Goal: Task Accomplishment & Management: Manage account settings

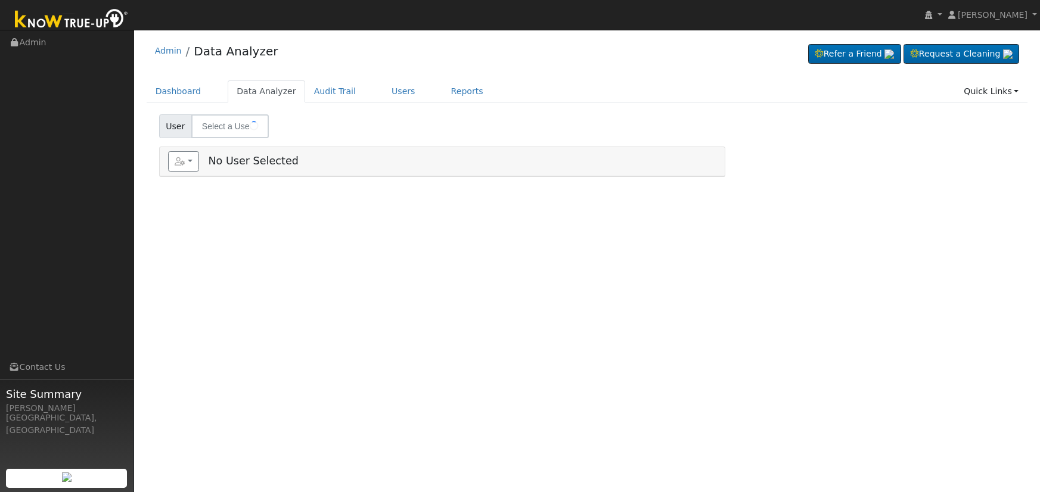
type input "[PERSON_NAME] & [PERSON_NAME]"
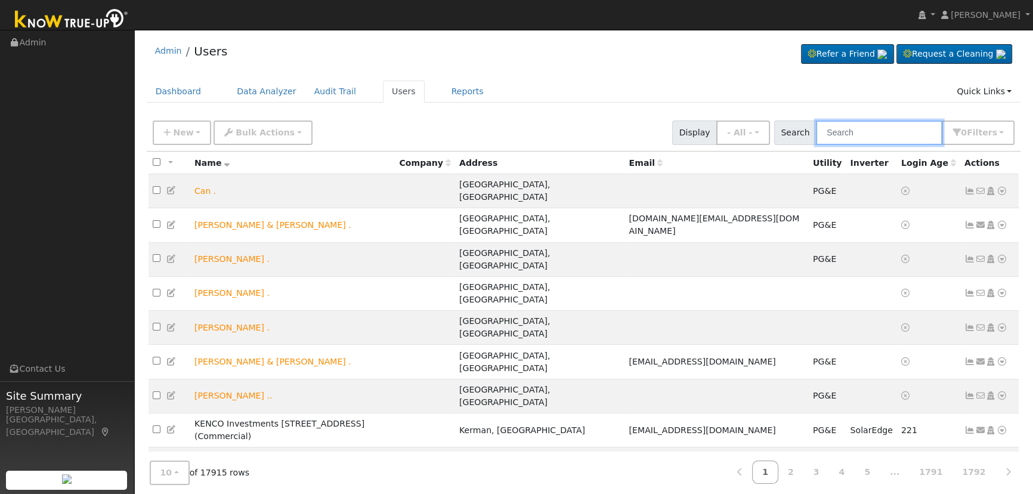
click at [884, 122] on input "text" at bounding box center [879, 132] width 126 height 24
type input "[PERSON_NAME]"
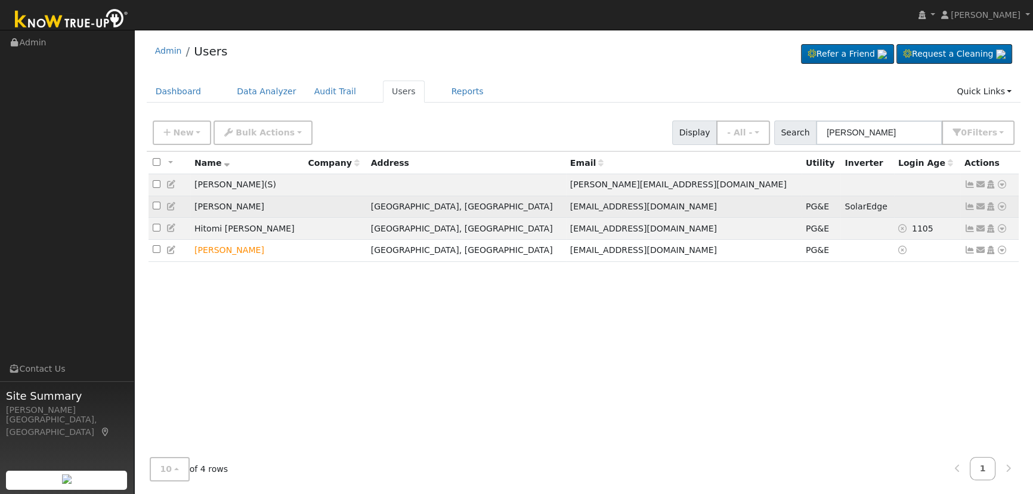
click at [969, 209] on icon at bounding box center [969, 206] width 11 height 8
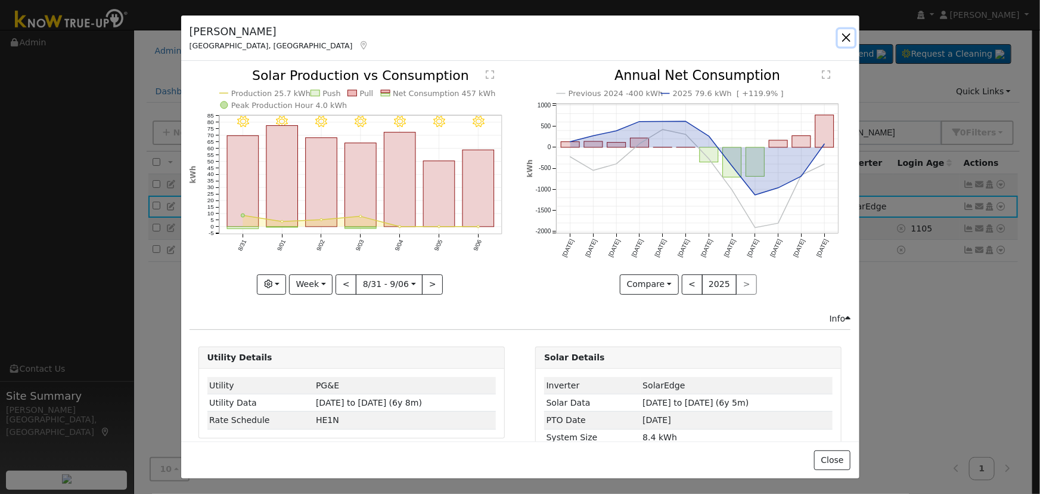
click at [847, 39] on button "button" at bounding box center [846, 37] width 17 height 17
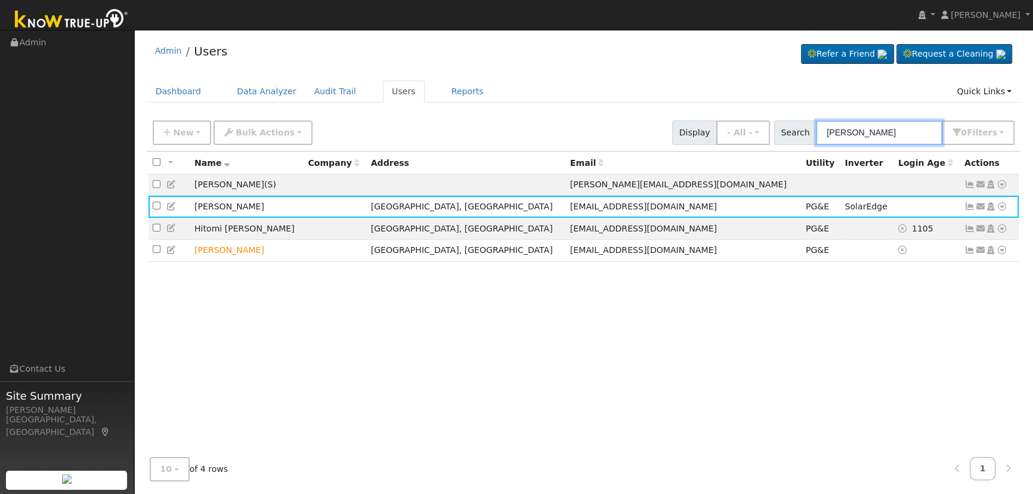
click at [889, 128] on input "[PERSON_NAME]" at bounding box center [879, 132] width 126 height 24
drag, startPoint x: 879, startPoint y: 132, endPoint x: 732, endPoint y: 120, distance: 147.8
click at [732, 120] on div "New Add User Quick Add Quick Connect Quick Convert Lead Bulk Actions Send Email…" at bounding box center [583, 130] width 866 height 29
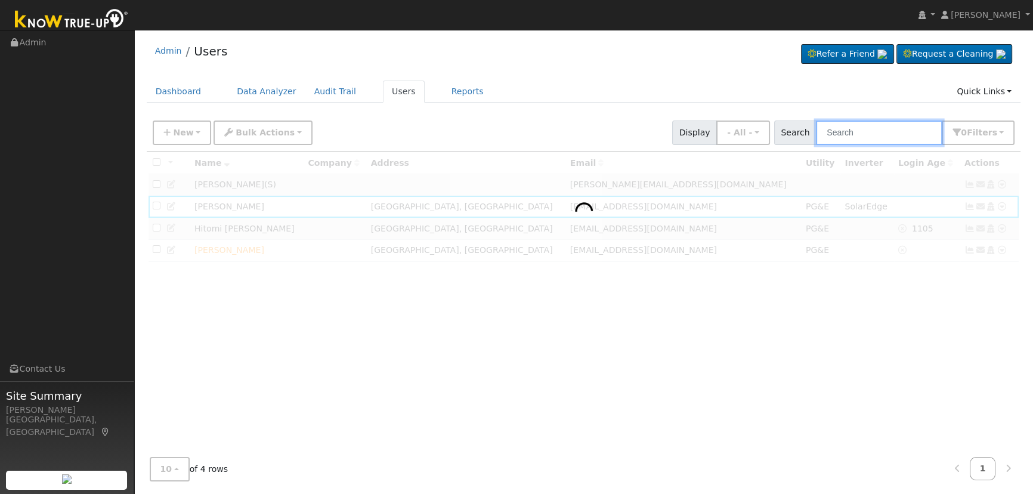
paste input "[PERSON_NAME]"
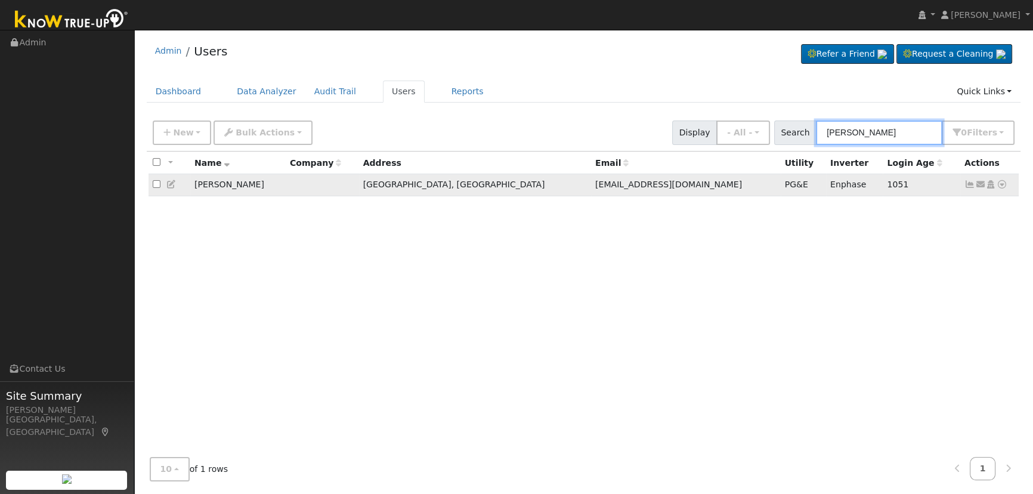
type input "[PERSON_NAME]"
click at [976, 185] on icon at bounding box center [980, 184] width 11 height 8
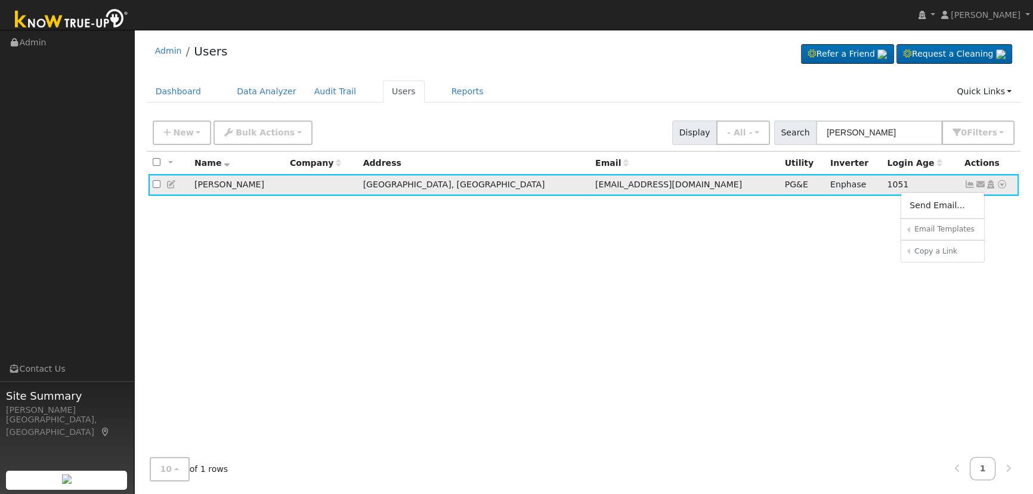
click at [971, 186] on icon at bounding box center [969, 184] width 11 height 8
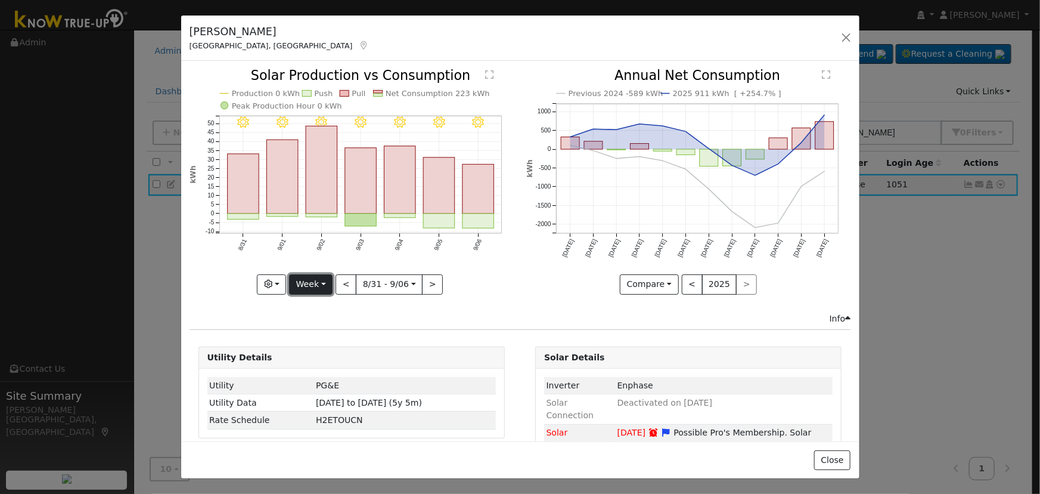
click at [314, 279] on button "Week" at bounding box center [311, 284] width 44 height 20
click at [310, 301] on link "Day" at bounding box center [331, 308] width 83 height 17
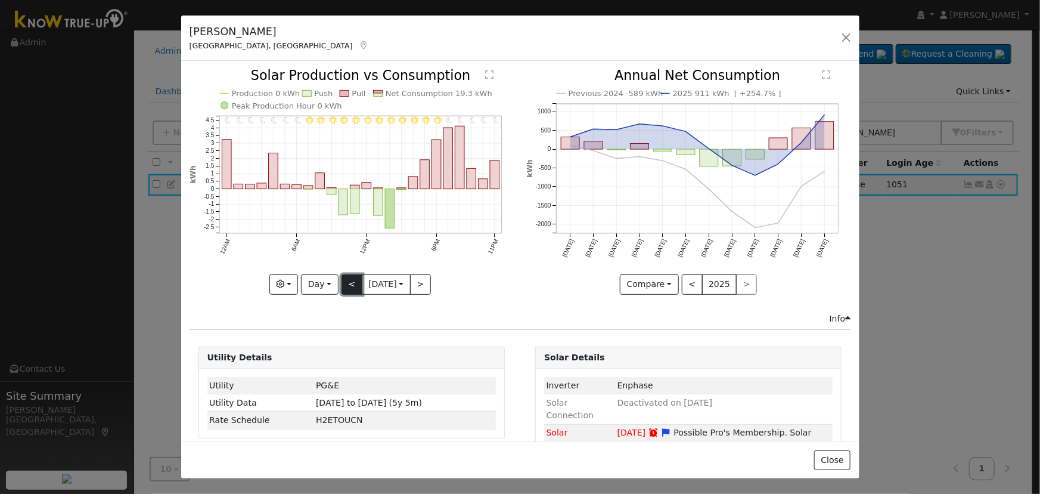
click at [351, 284] on button "<" at bounding box center [352, 284] width 21 height 20
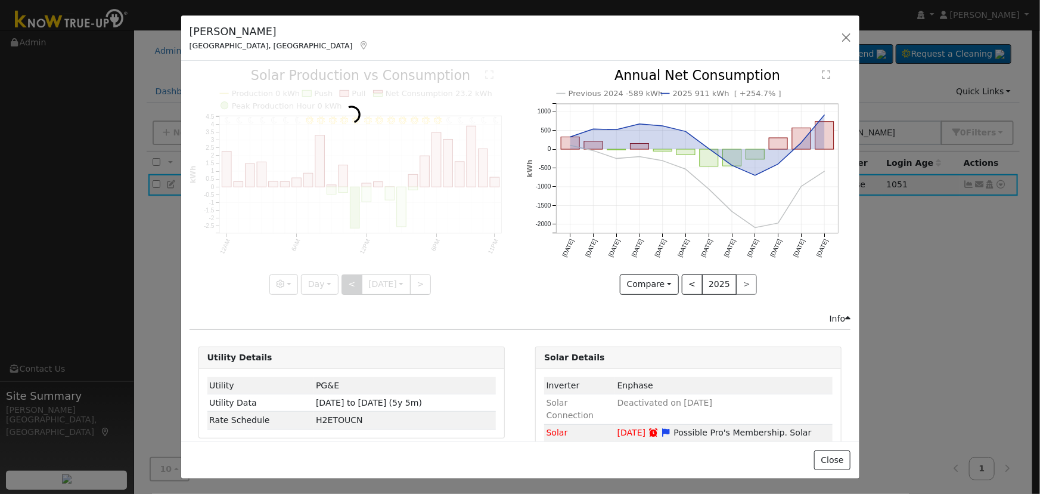
click at [351, 284] on div at bounding box center [352, 181] width 324 height 225
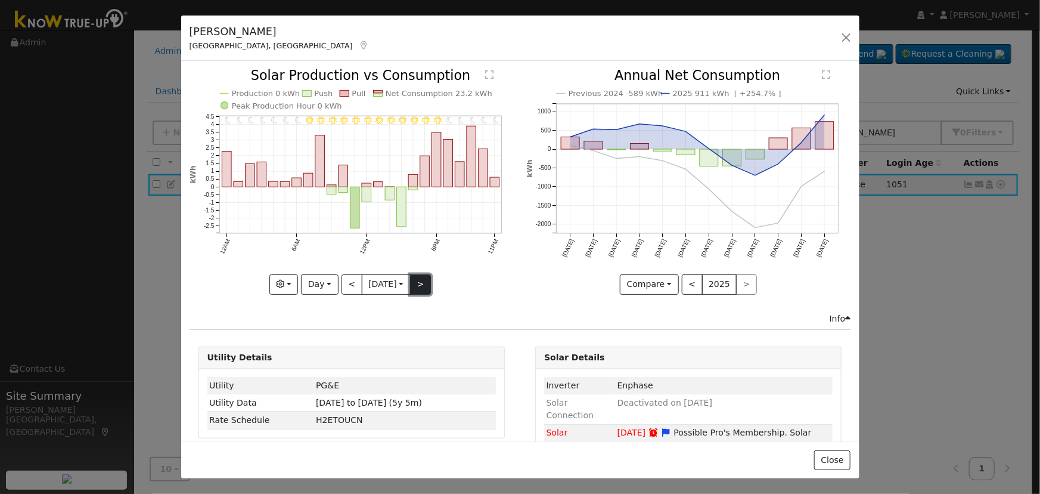
click at [416, 284] on button ">" at bounding box center [420, 284] width 21 height 20
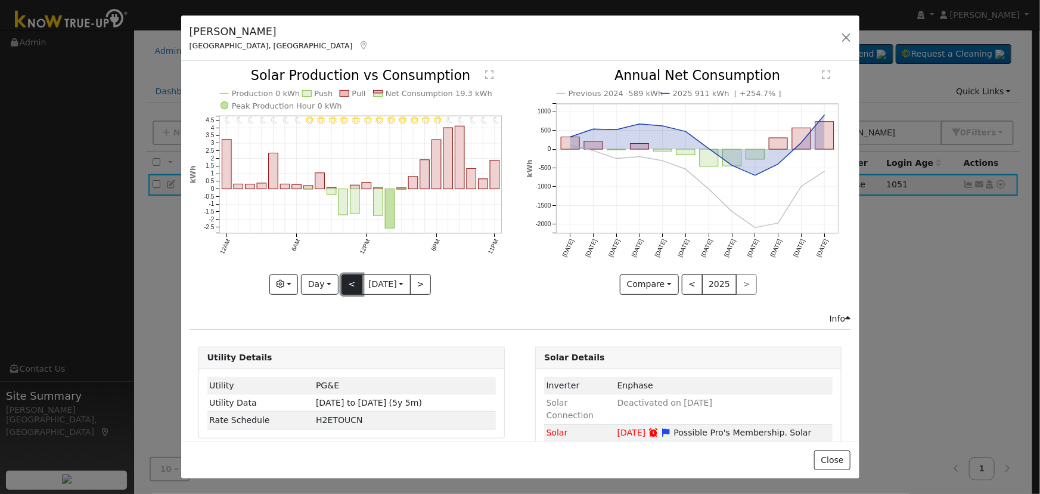
click at [348, 281] on button "<" at bounding box center [352, 284] width 21 height 20
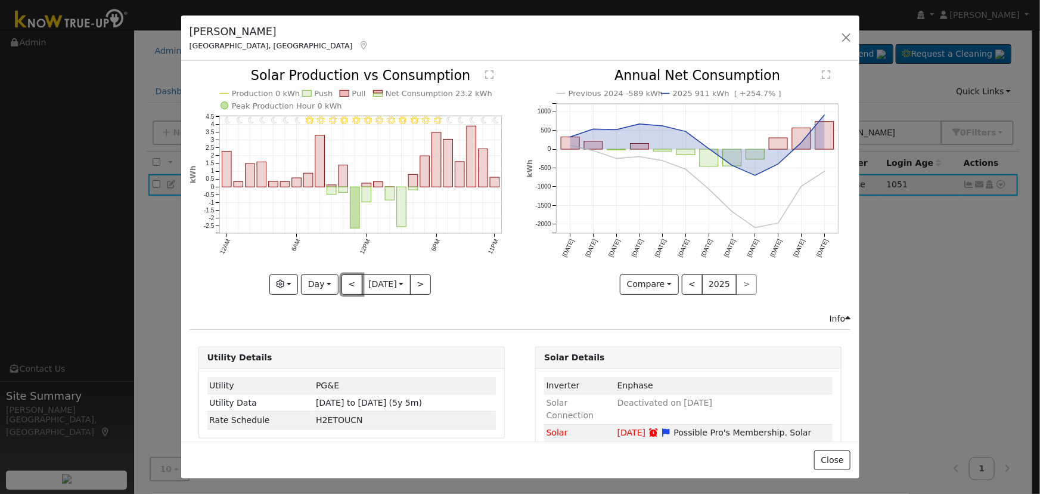
click at [349, 281] on button "<" at bounding box center [352, 284] width 21 height 20
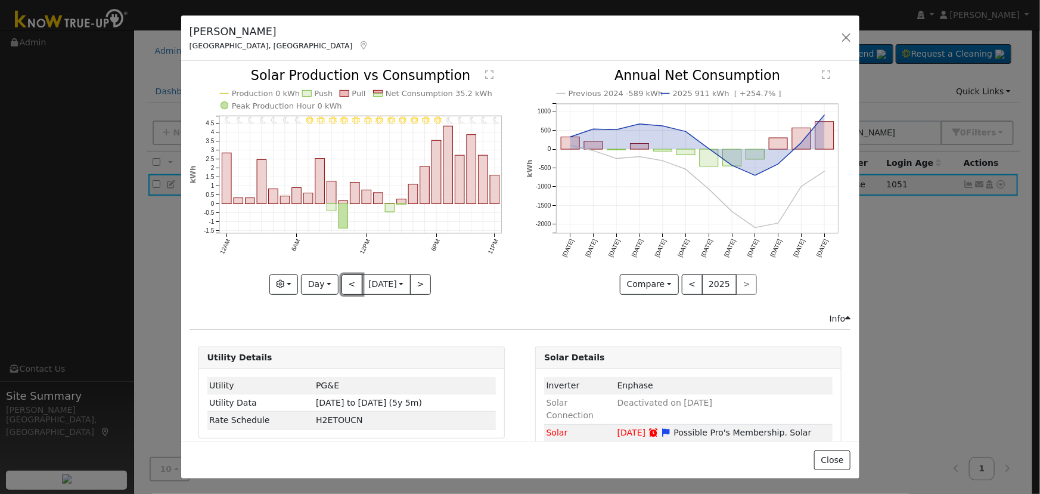
click at [349, 281] on button "<" at bounding box center [352, 284] width 21 height 20
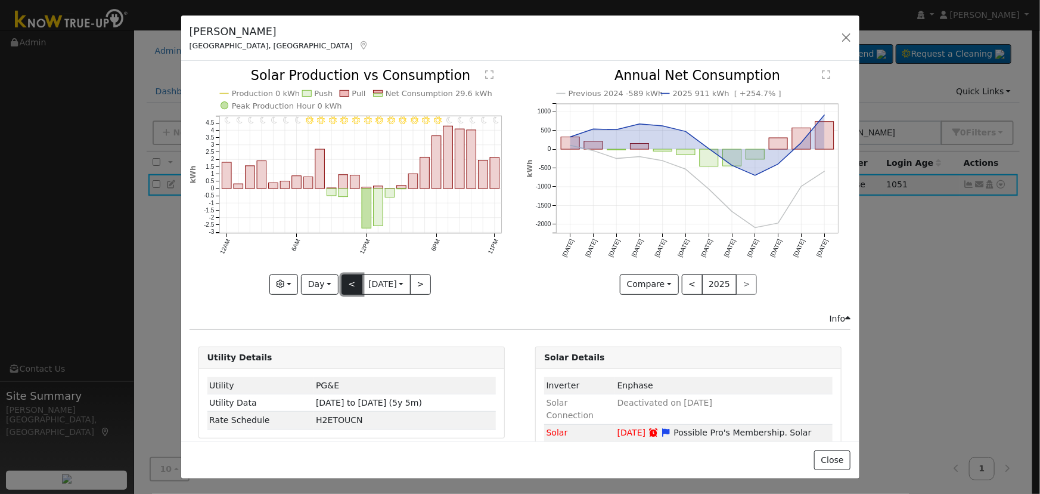
click at [349, 281] on button "<" at bounding box center [352, 284] width 21 height 20
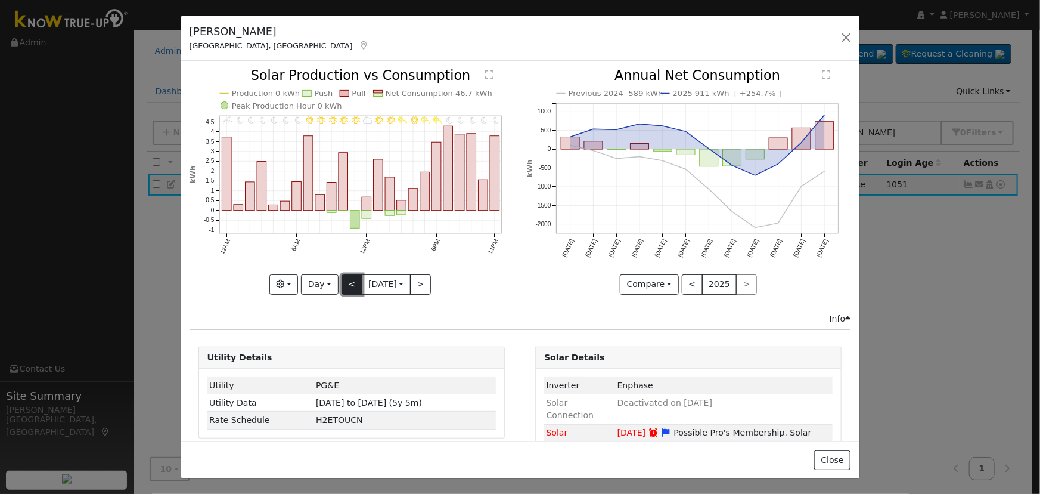
click at [349, 281] on button "<" at bounding box center [352, 284] width 21 height 20
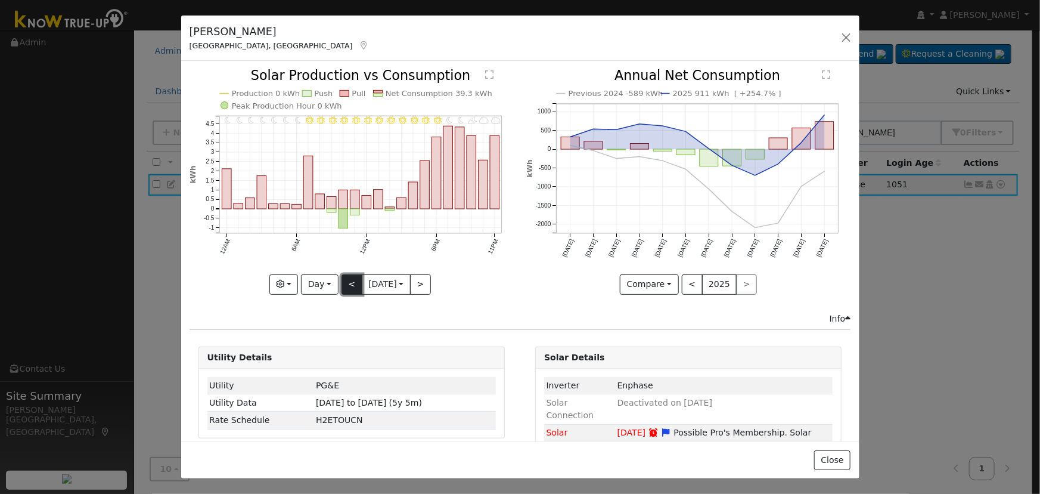
click at [349, 281] on button "<" at bounding box center [352, 284] width 21 height 20
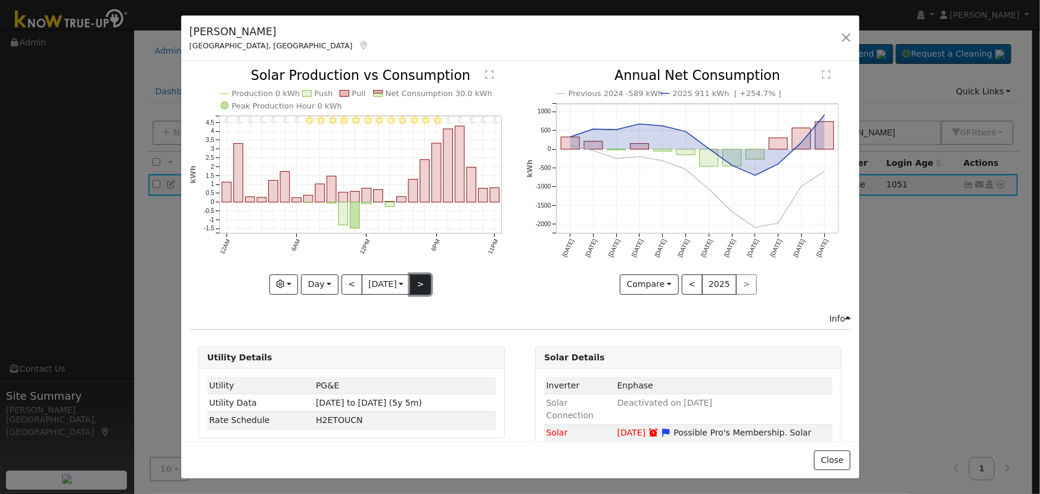
click at [417, 286] on button ">" at bounding box center [420, 284] width 21 height 20
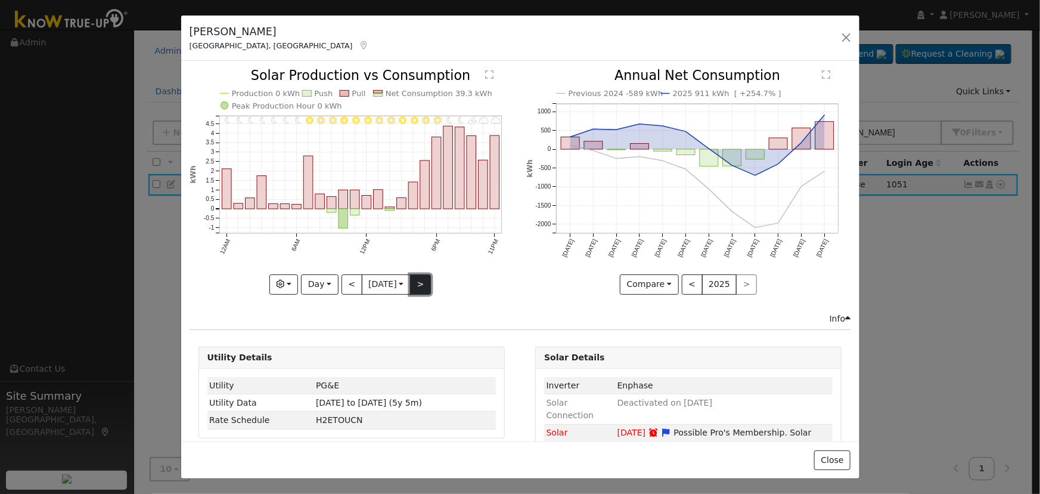
click at [419, 283] on button ">" at bounding box center [420, 284] width 21 height 20
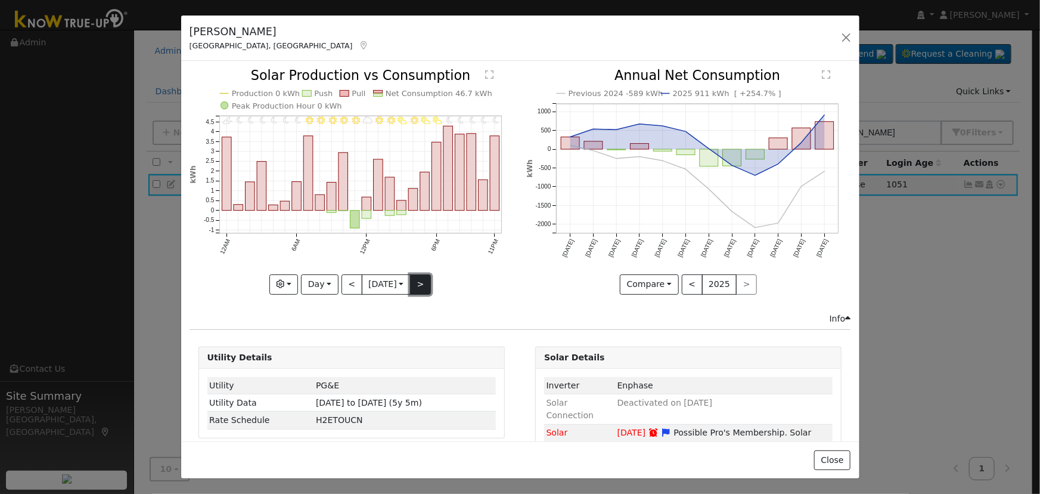
click at [419, 283] on button ">" at bounding box center [420, 284] width 21 height 20
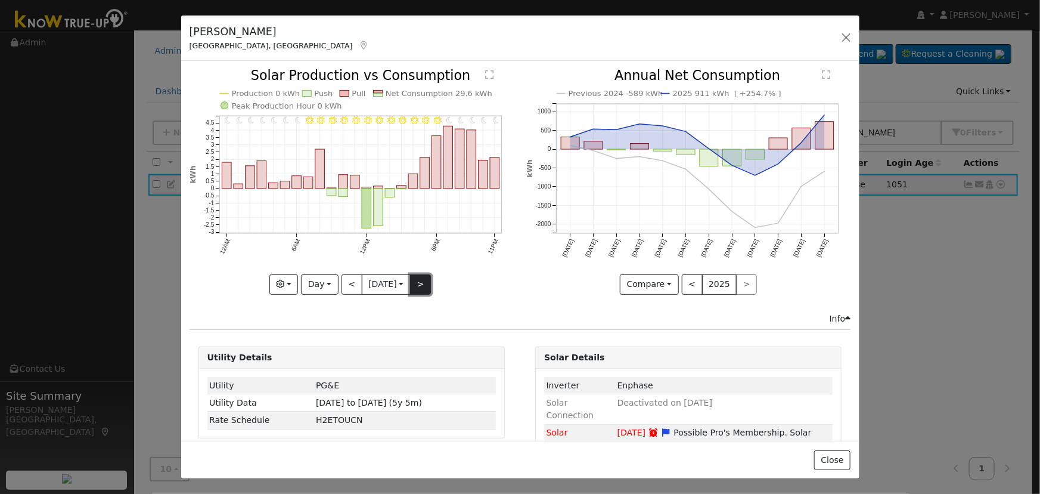
click at [419, 283] on button ">" at bounding box center [420, 284] width 21 height 20
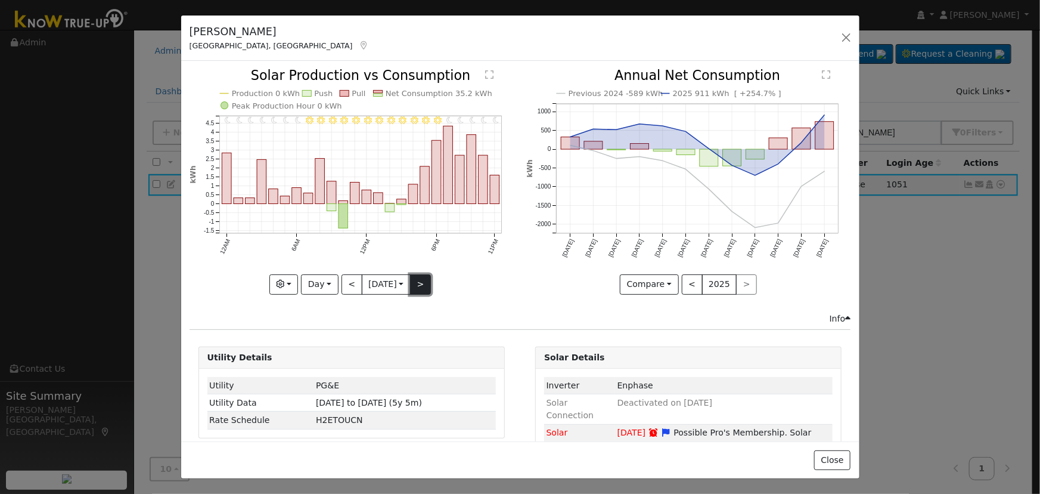
click at [414, 278] on button ">" at bounding box center [420, 284] width 21 height 20
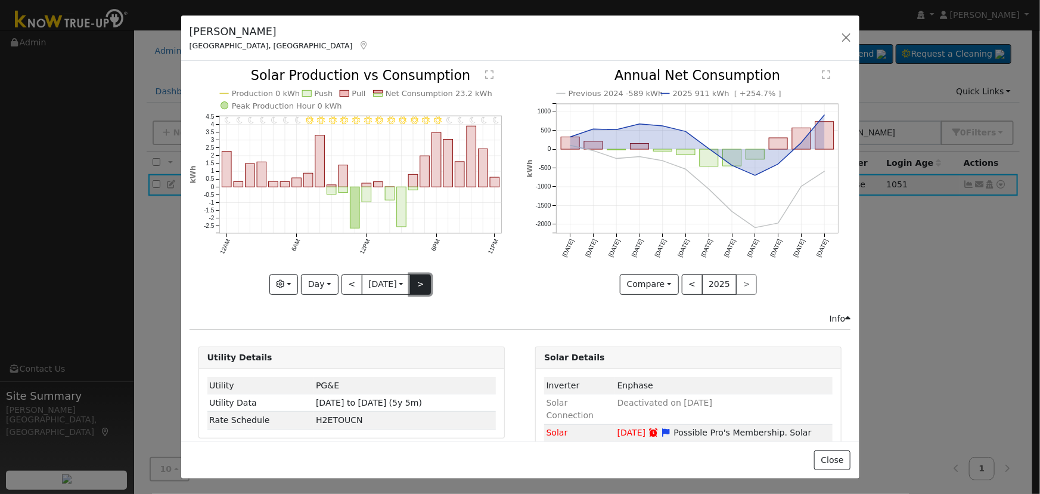
click at [414, 278] on button ">" at bounding box center [420, 284] width 21 height 20
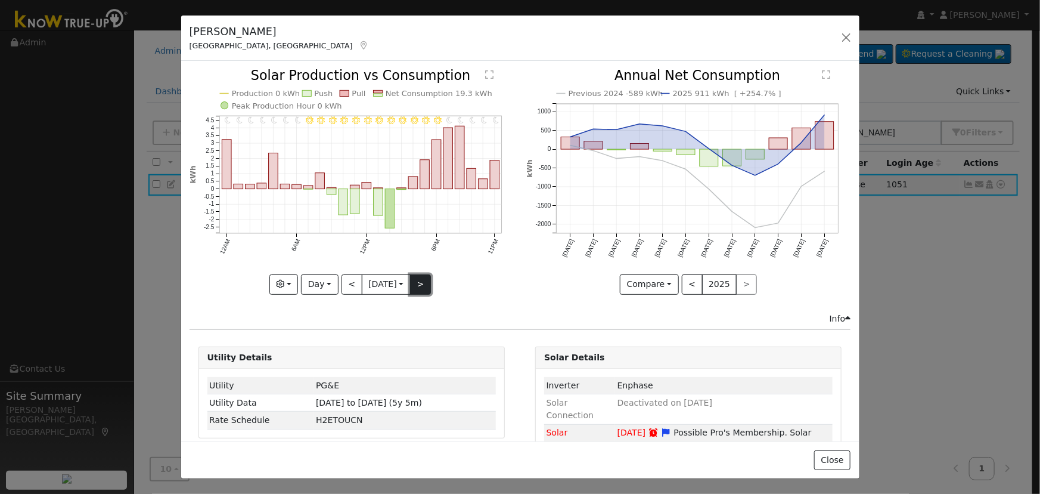
click at [413, 280] on button ">" at bounding box center [420, 284] width 21 height 20
type input "[DATE]"
